Goal: Information Seeking & Learning: Find specific page/section

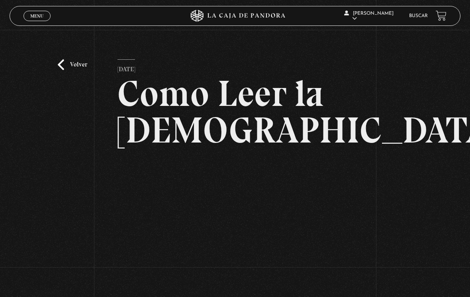
scroll to position [80, 0]
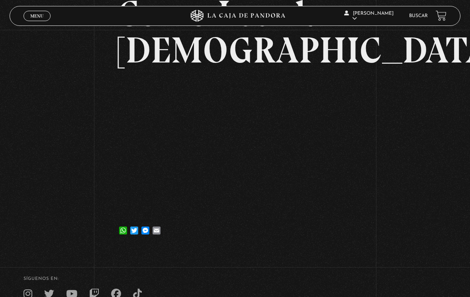
click at [37, 18] on span "Menu" at bounding box center [36, 16] width 13 height 5
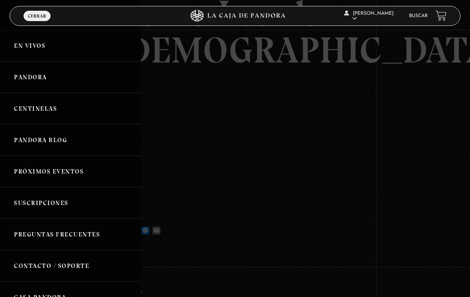
click at [28, 46] on link "En vivos" at bounding box center [70, 45] width 141 height 31
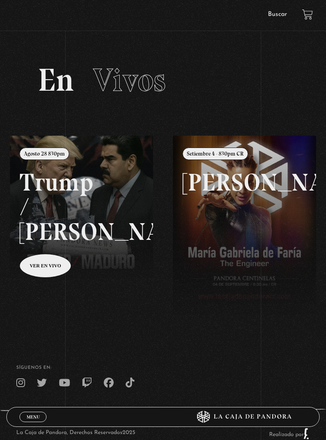
click at [31, 412] on link "Menu Cerrar" at bounding box center [32, 417] width 27 height 10
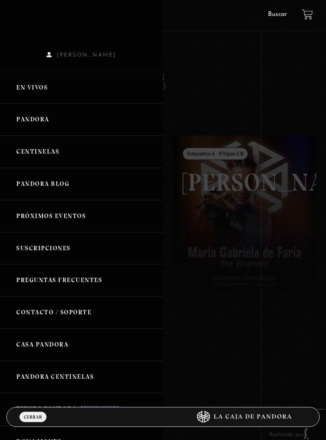
click at [280, 435] on div at bounding box center [163, 220] width 326 height 440
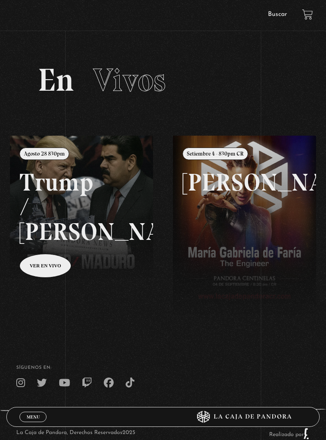
click at [38, 413] on link "Menu Cerrar" at bounding box center [32, 417] width 27 height 10
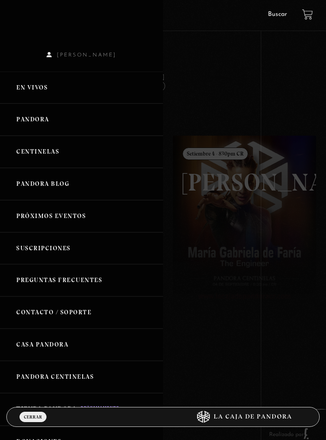
click at [67, 157] on link "Centinelas" at bounding box center [81, 152] width 163 height 32
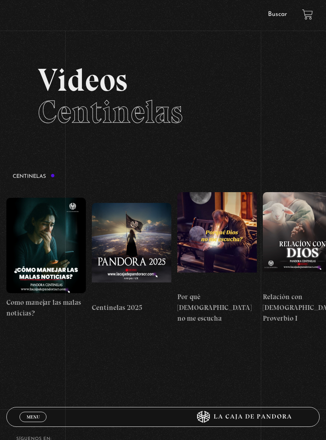
click at [37, 421] on span "Cerrar" at bounding box center [33, 424] width 19 height 6
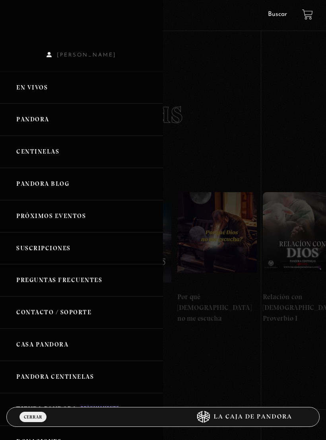
click at [49, 86] on link "En vivos" at bounding box center [81, 88] width 163 height 32
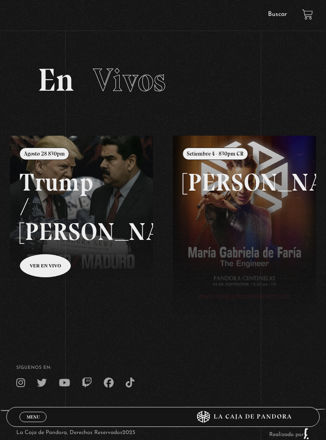
click at [278, 16] on link "Buscar" at bounding box center [277, 14] width 19 height 6
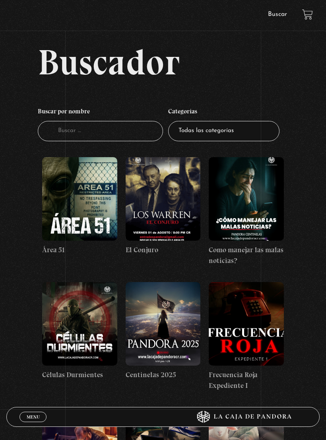
click at [65, 132] on input "Buscador" at bounding box center [100, 131] width 125 height 20
type input "Como leer"
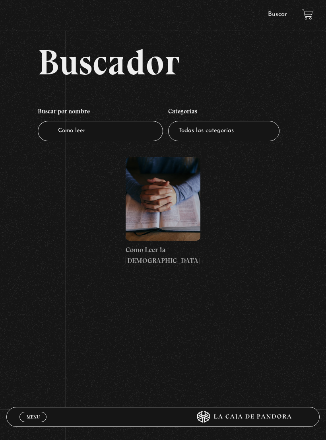
click at [167, 195] on figure at bounding box center [163, 199] width 75 height 84
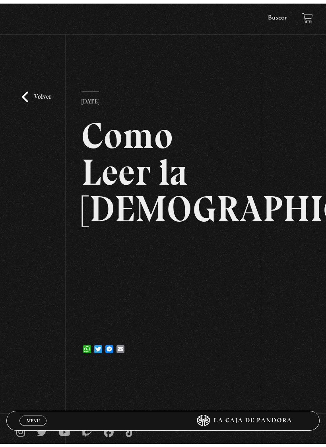
scroll to position [10, 0]
